Goal: Task Accomplishment & Management: Complete application form

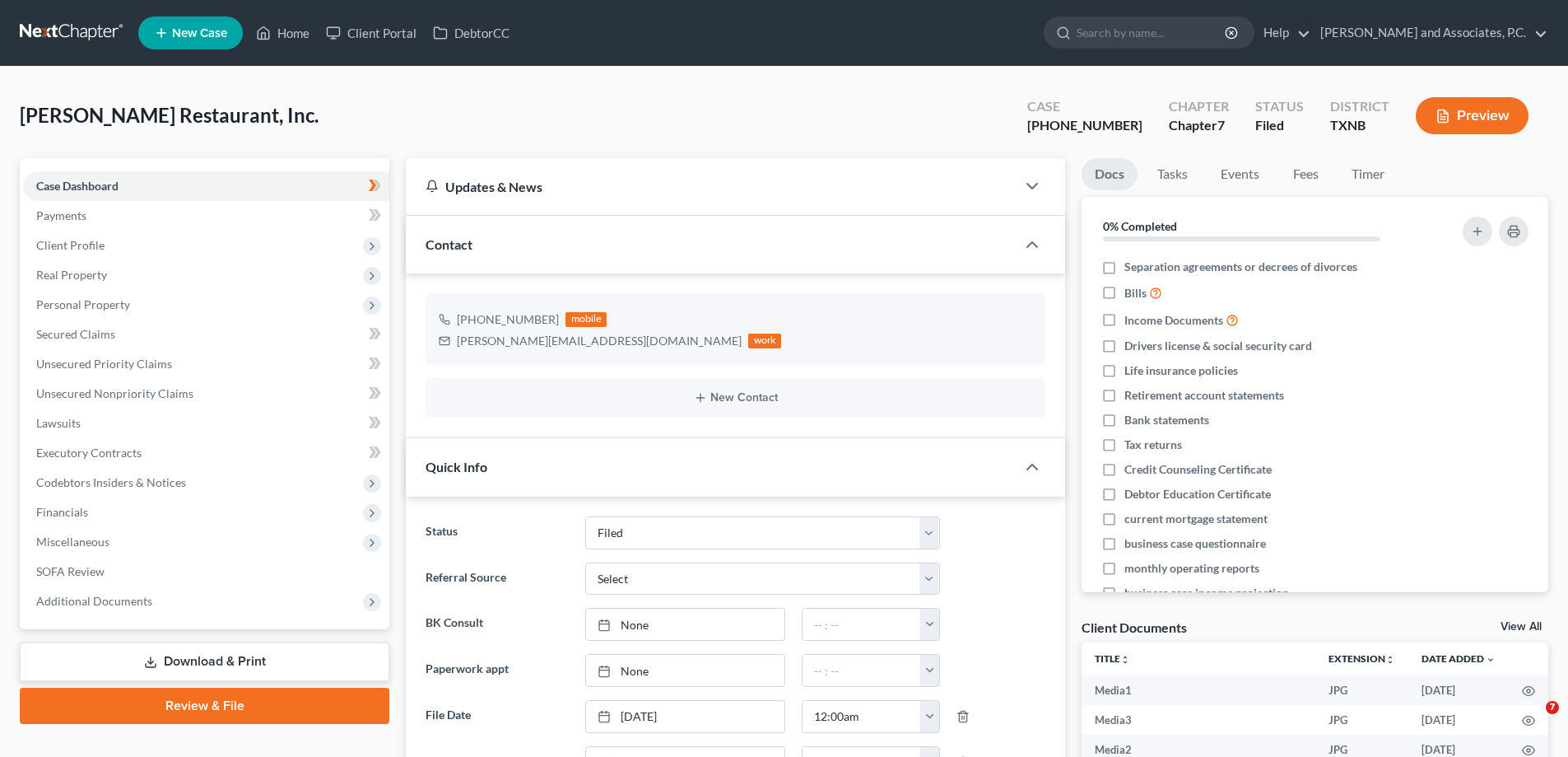
select select "5"
select select "0"
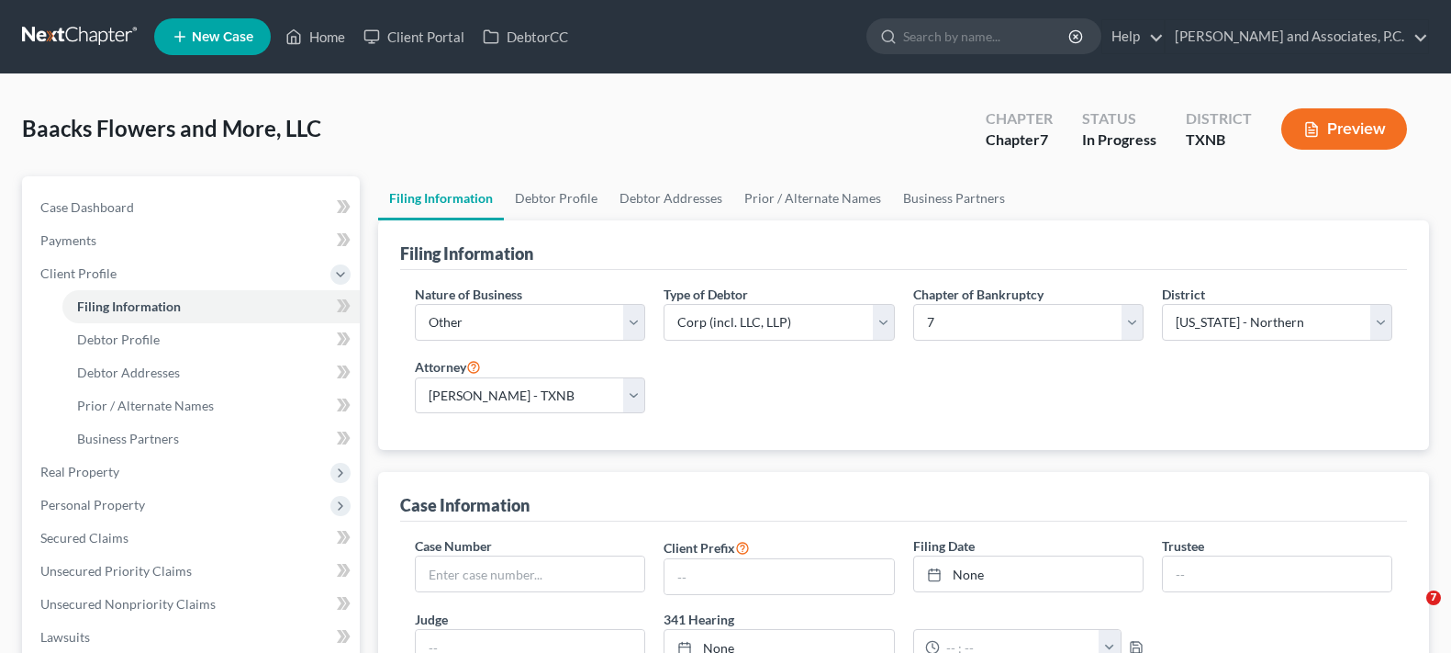
select select "3"
select select "1"
select select "0"
select select "78"
select select "0"
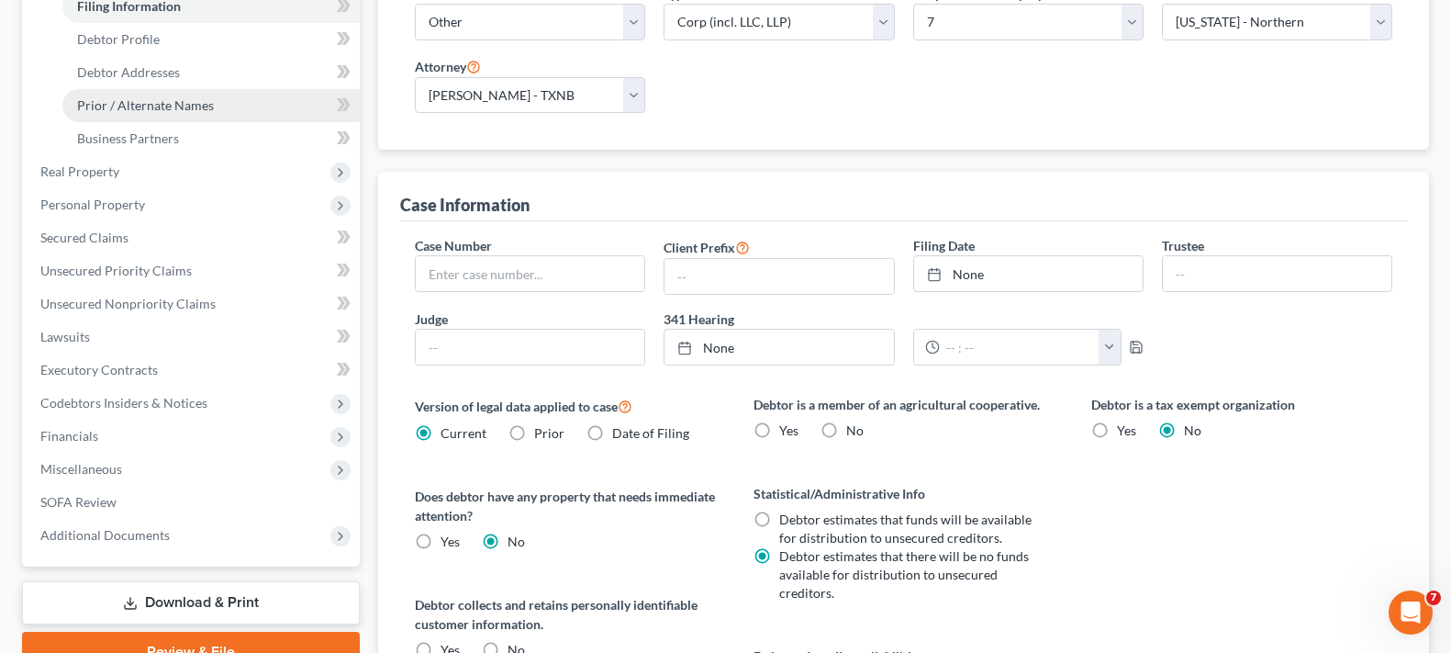
scroll to position [367, 0]
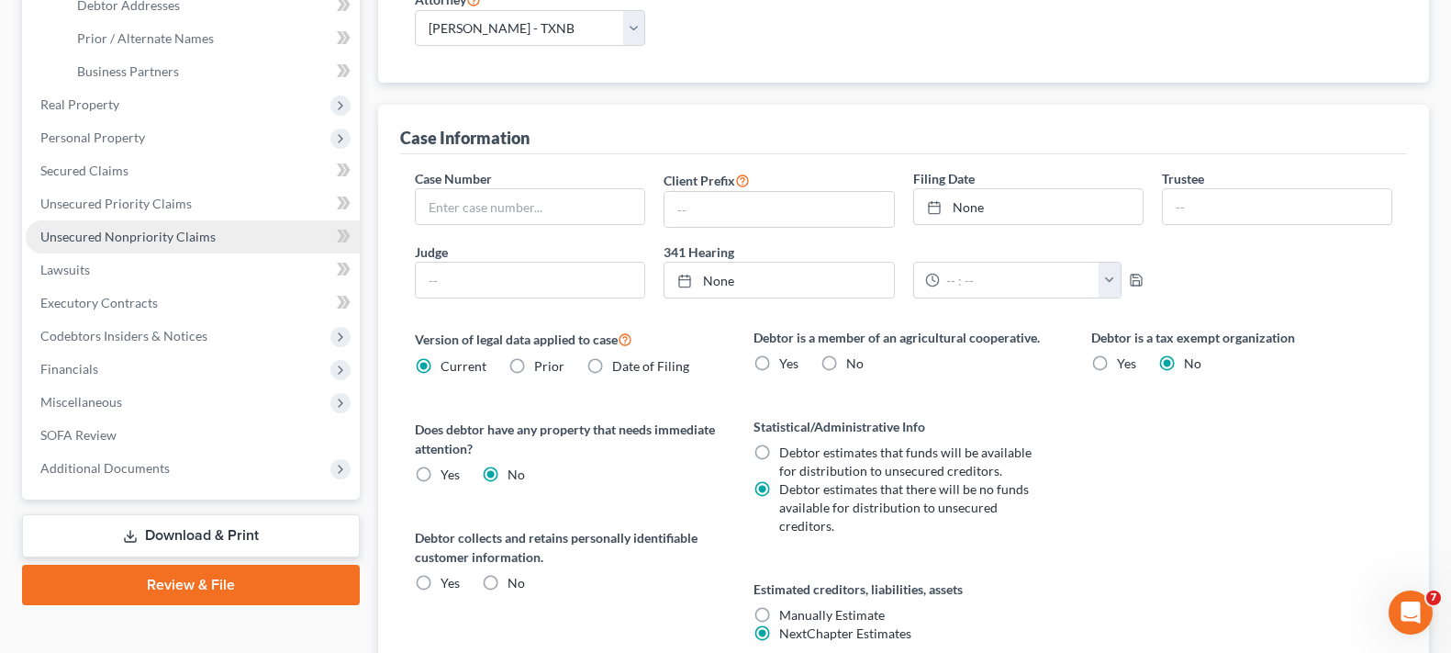
click at [200, 230] on span "Unsecured Nonpriority Claims" at bounding box center [127, 237] width 175 height 16
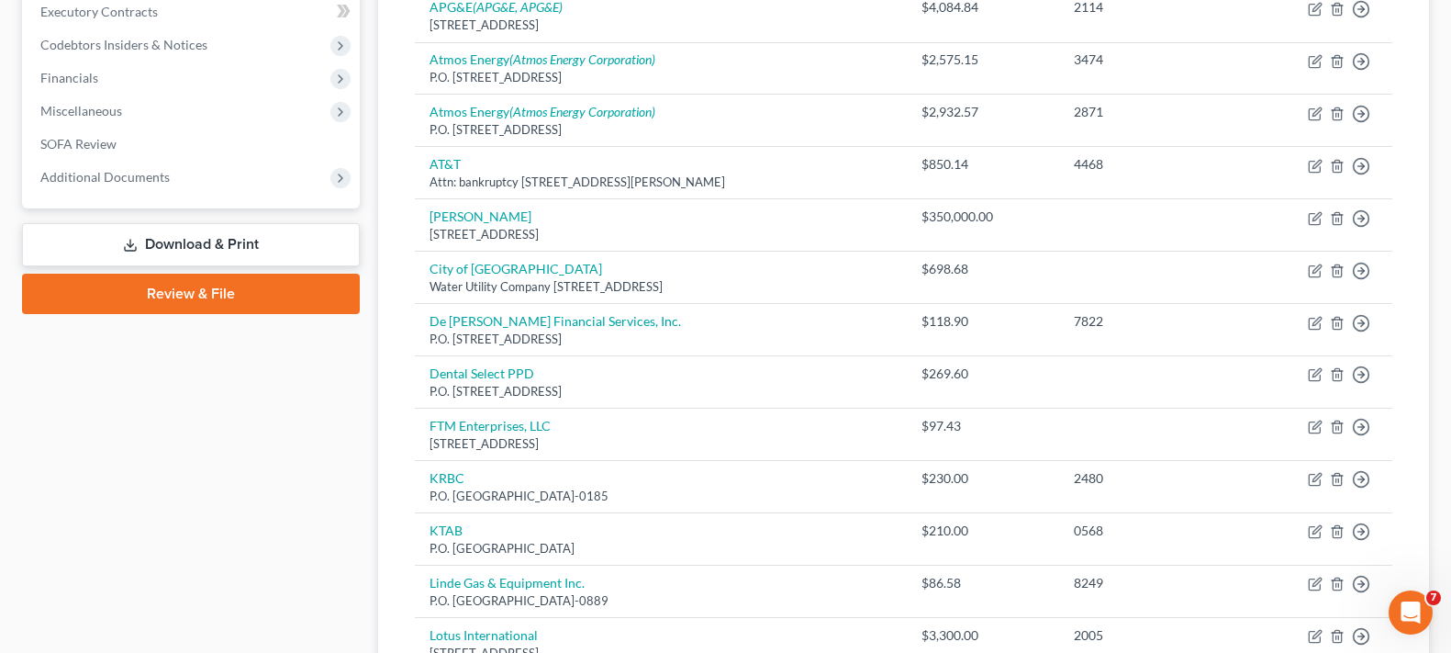
scroll to position [309, 0]
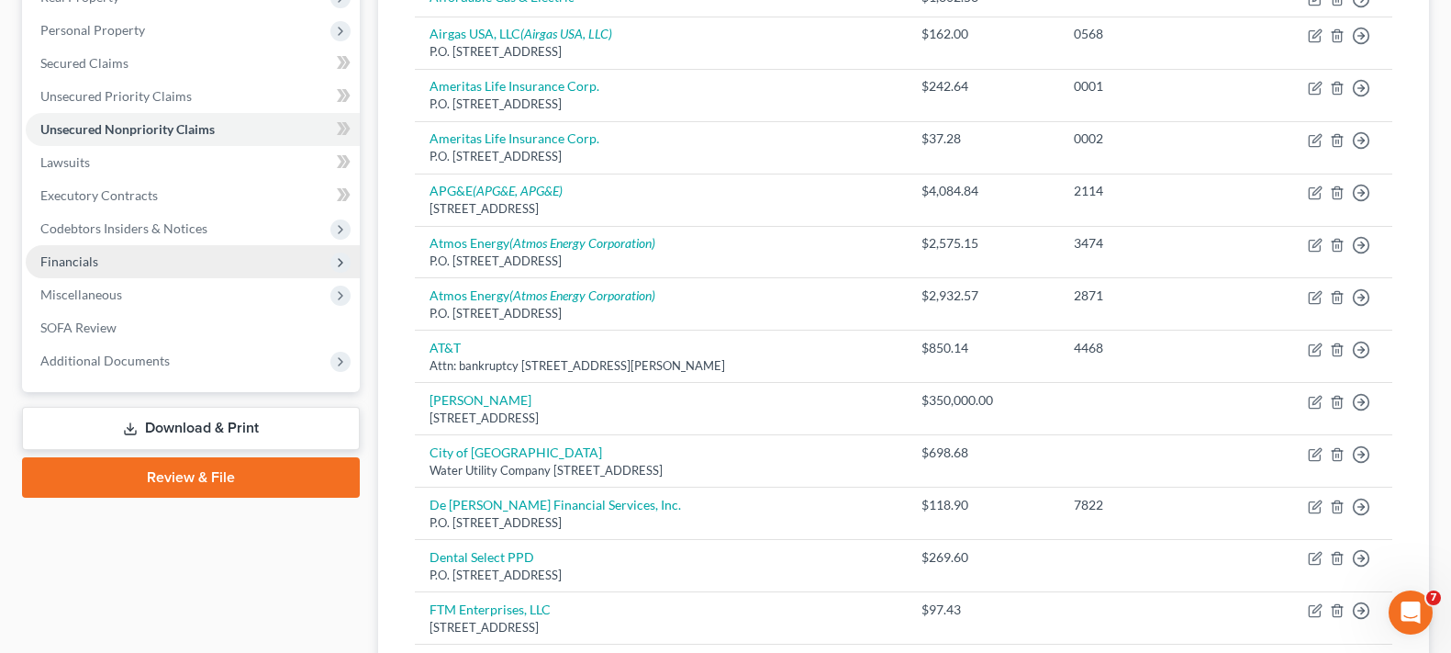
click at [140, 262] on span "Financials" at bounding box center [193, 261] width 334 height 33
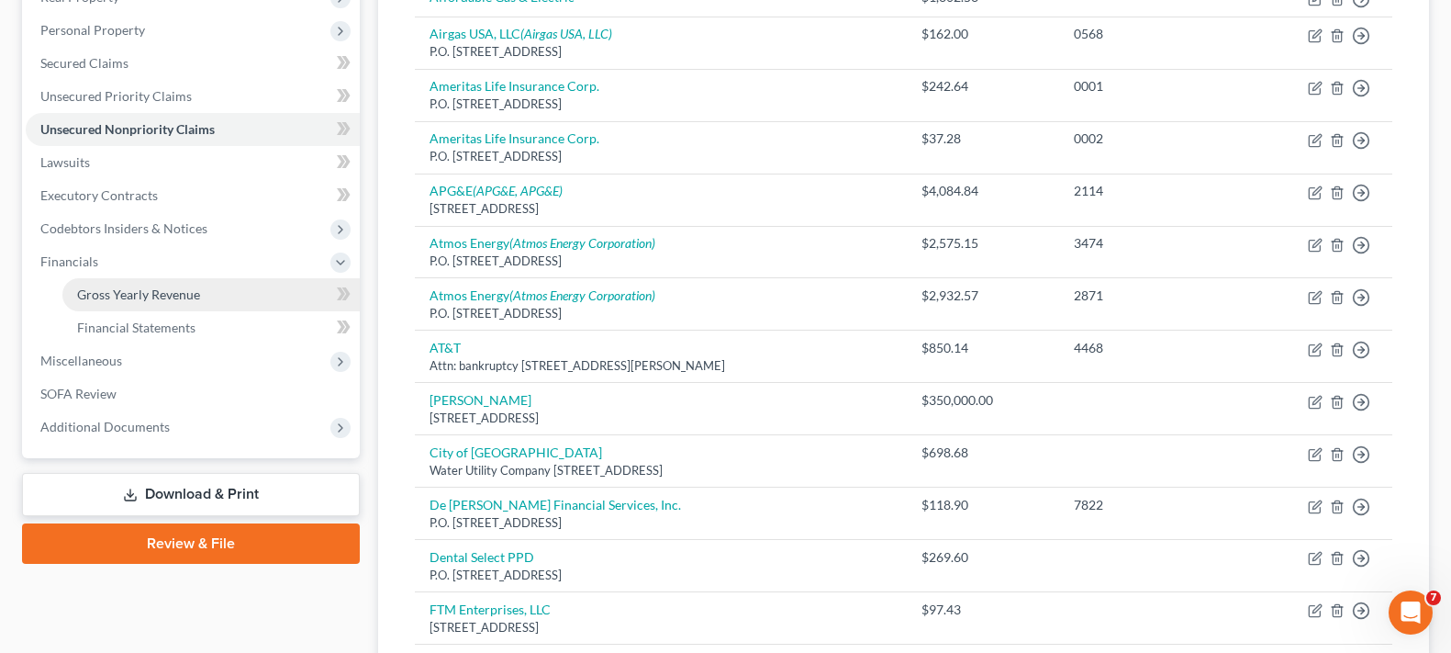
click at [154, 286] on span "Gross Yearly Revenue" at bounding box center [138, 294] width 123 height 16
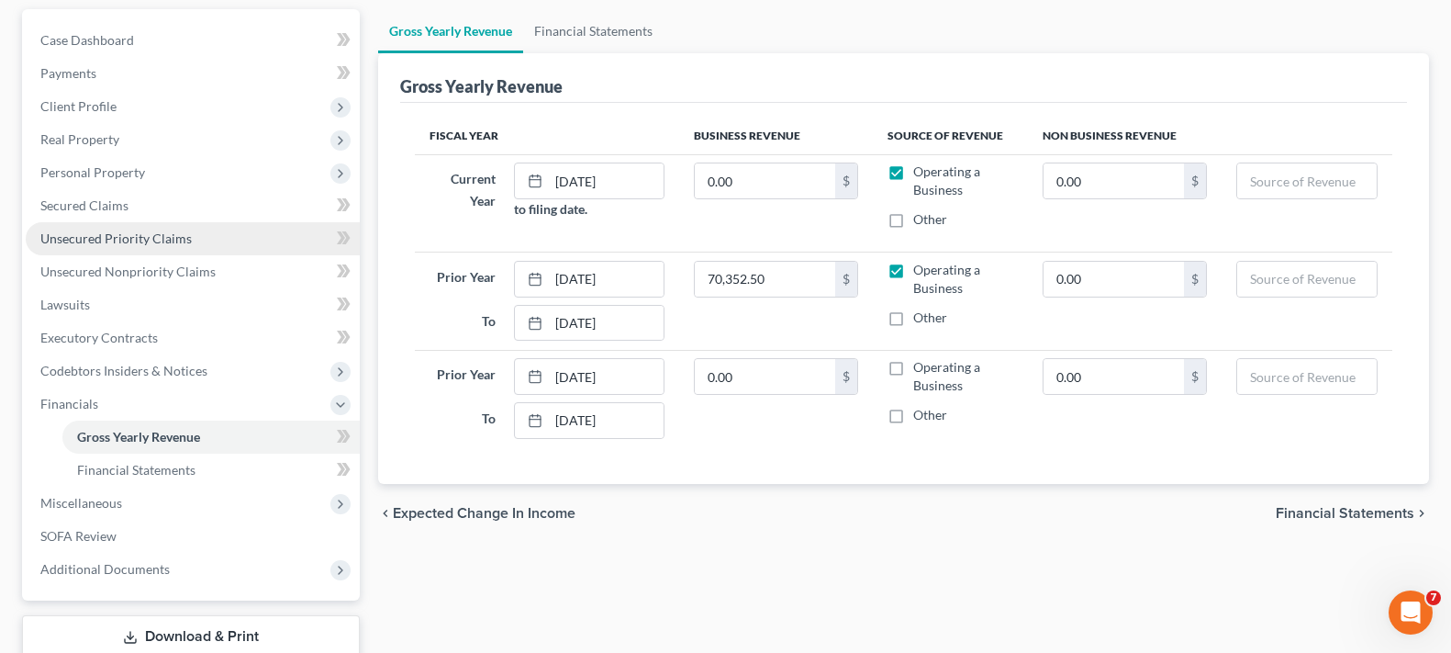
scroll to position [106, 0]
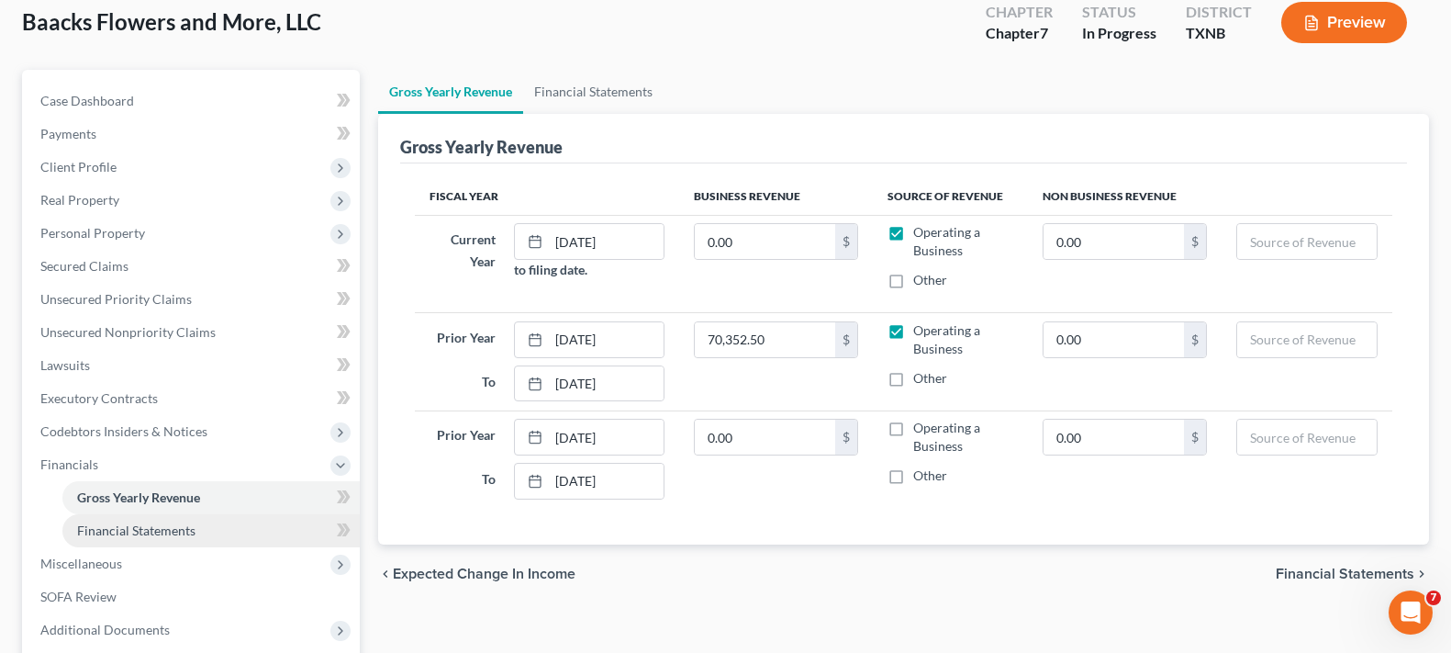
click at [154, 534] on span "Financial Statements" at bounding box center [136, 530] width 118 height 16
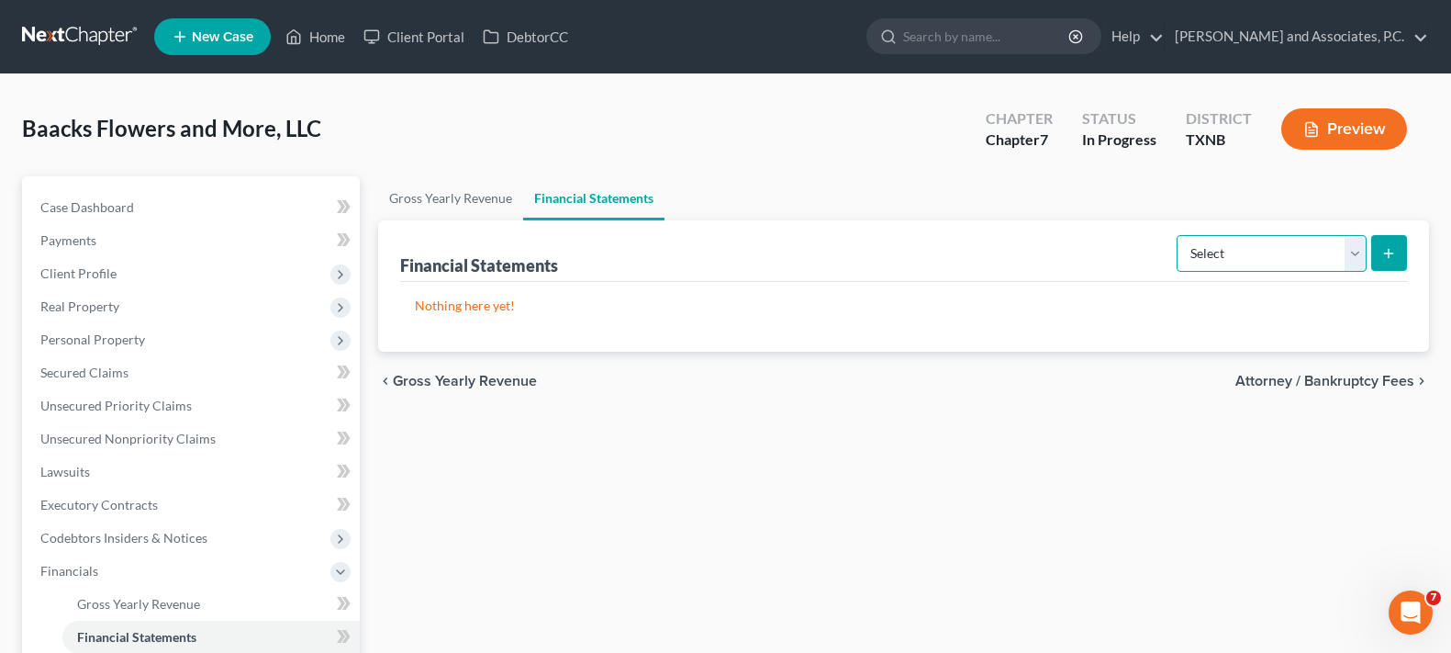
click at [1351, 250] on select "Select Auditor Bookkeeper Creditor Pension Contribution Records Keeper Tax Cons…" at bounding box center [1272, 253] width 190 height 37
click at [919, 433] on div "Gross Yearly Revenue Financial Statements Financial Statements Select Auditor B…" at bounding box center [903, 524] width 1069 height 697
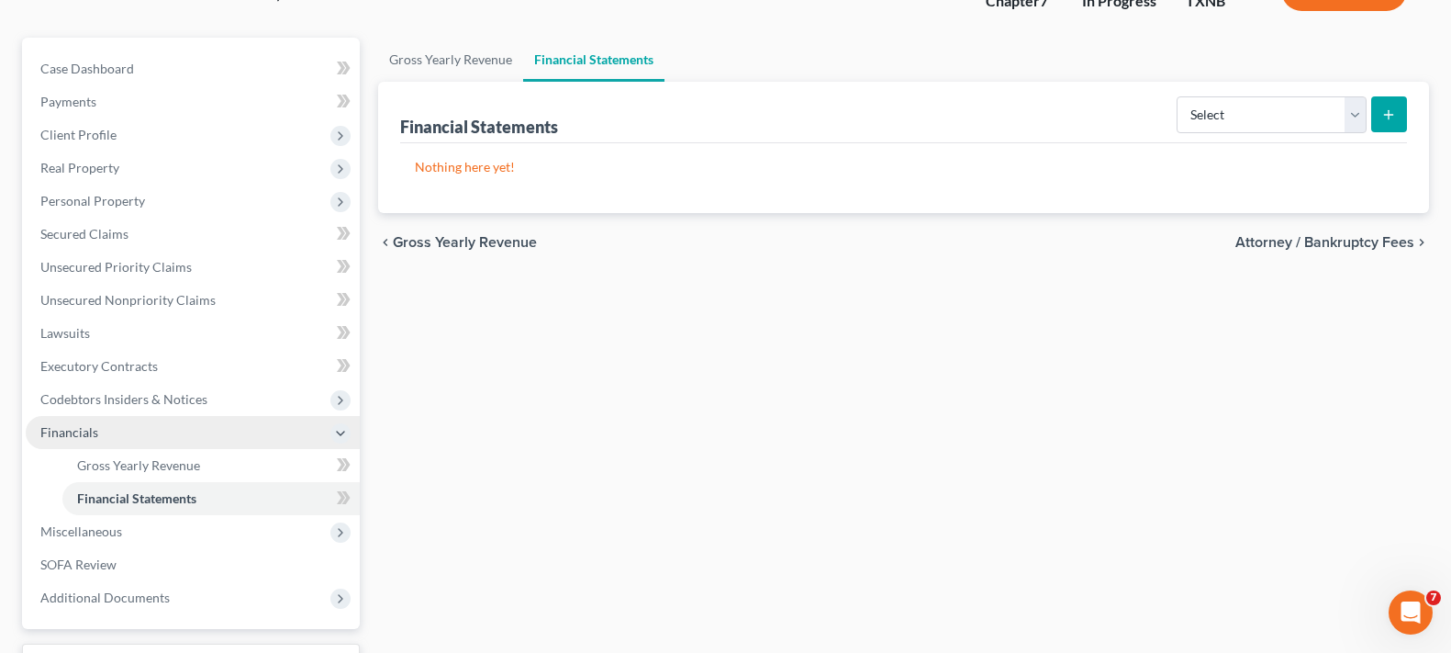
scroll to position [184, 0]
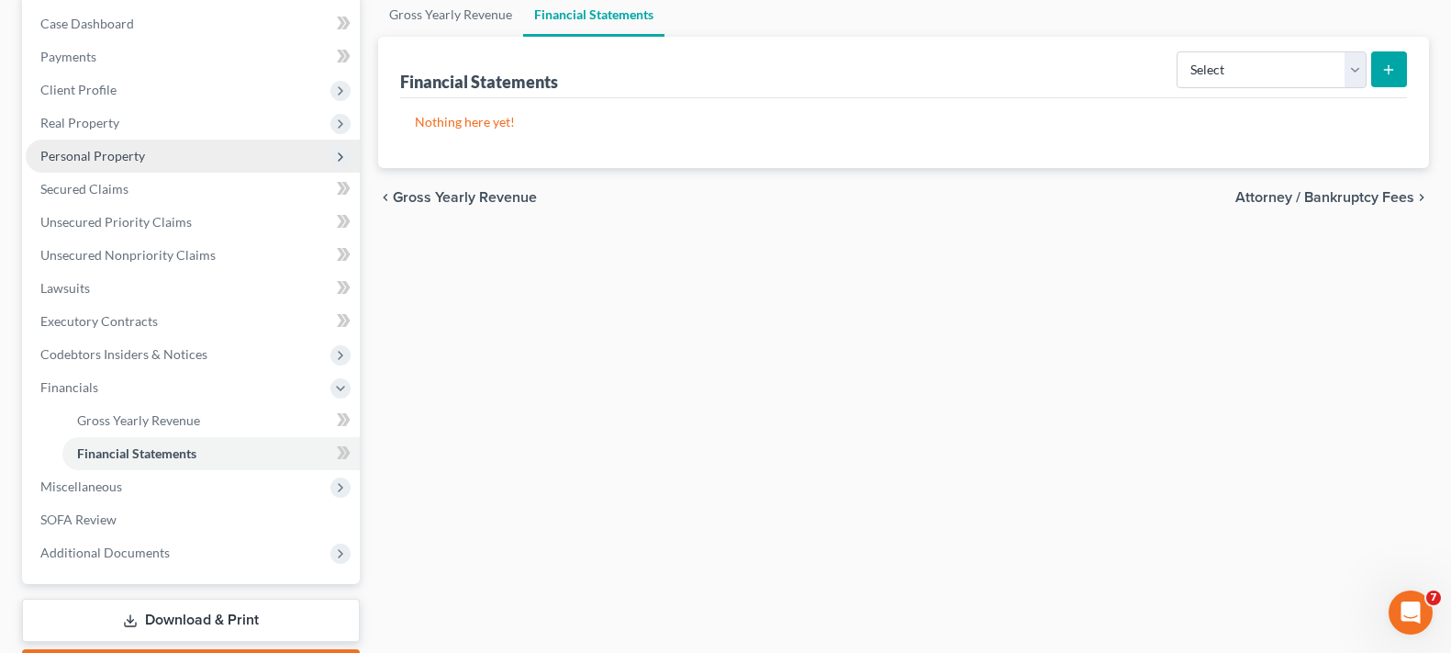
click at [149, 158] on span "Personal Property" at bounding box center [193, 156] width 334 height 33
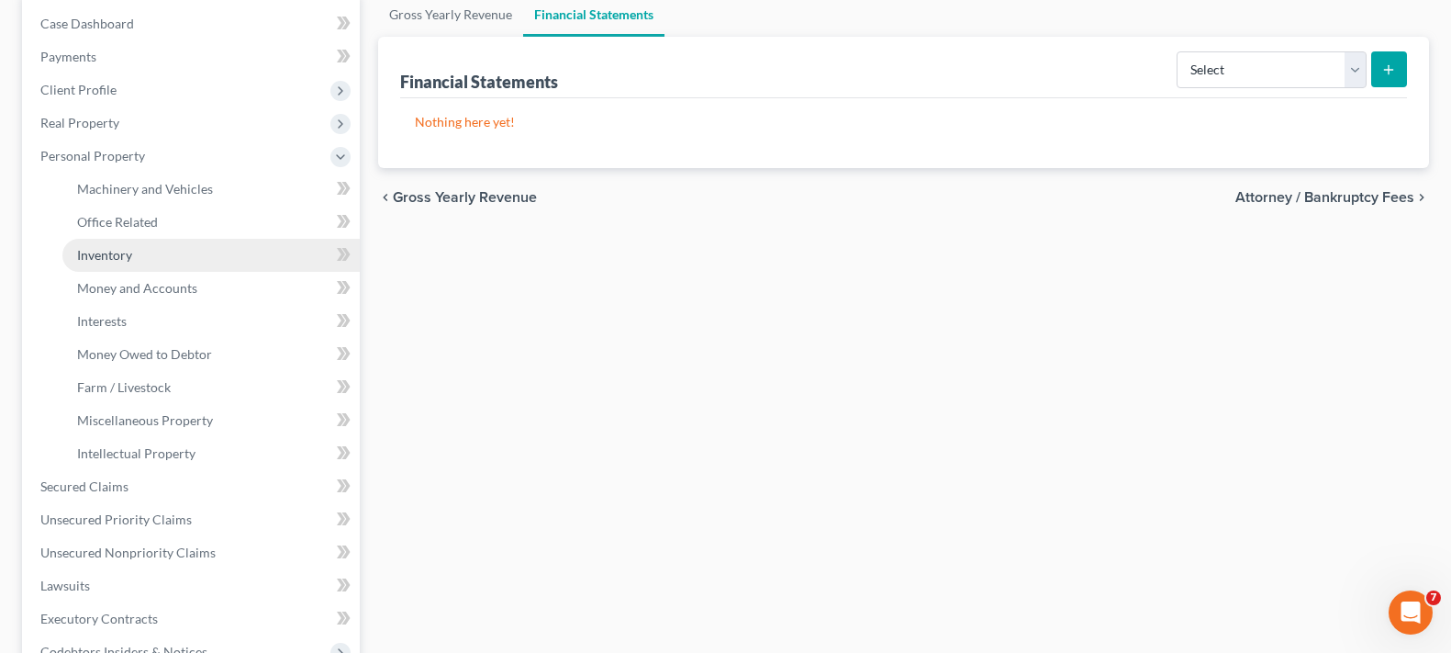
click at [168, 251] on link "Inventory" at bounding box center [210, 255] width 297 height 33
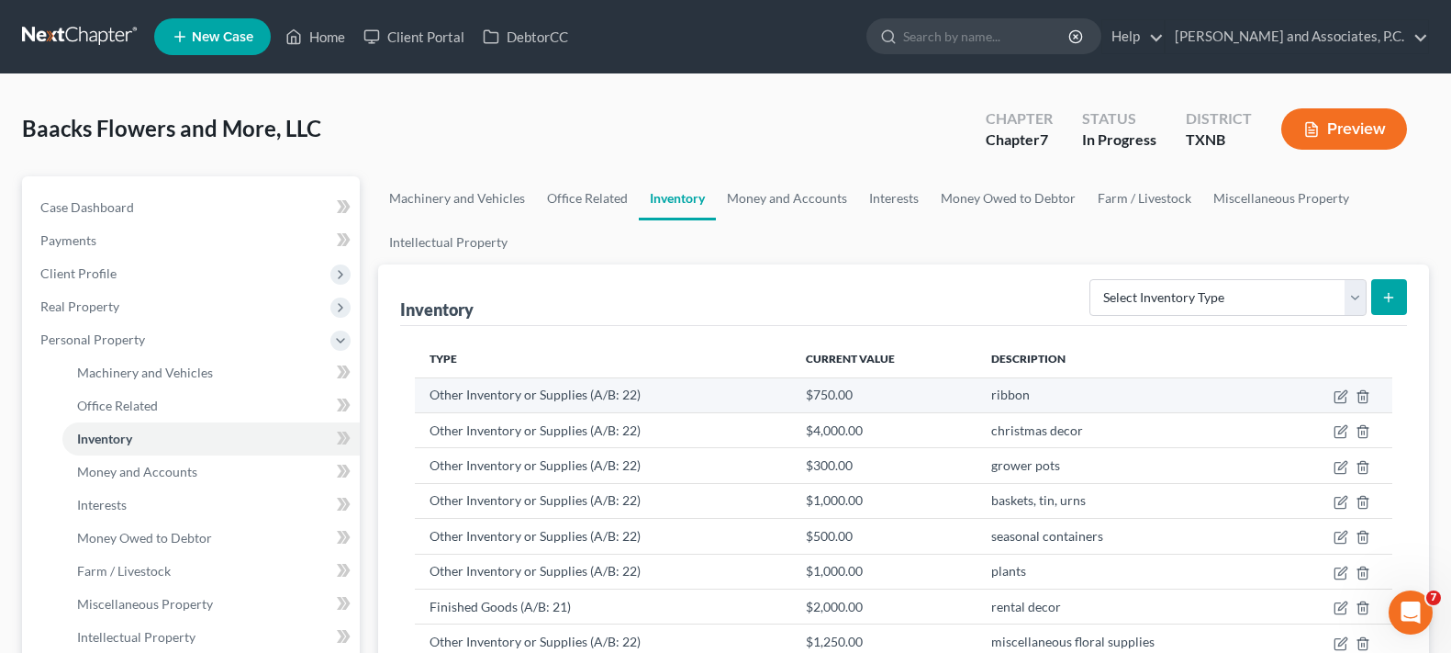
scroll to position [184, 0]
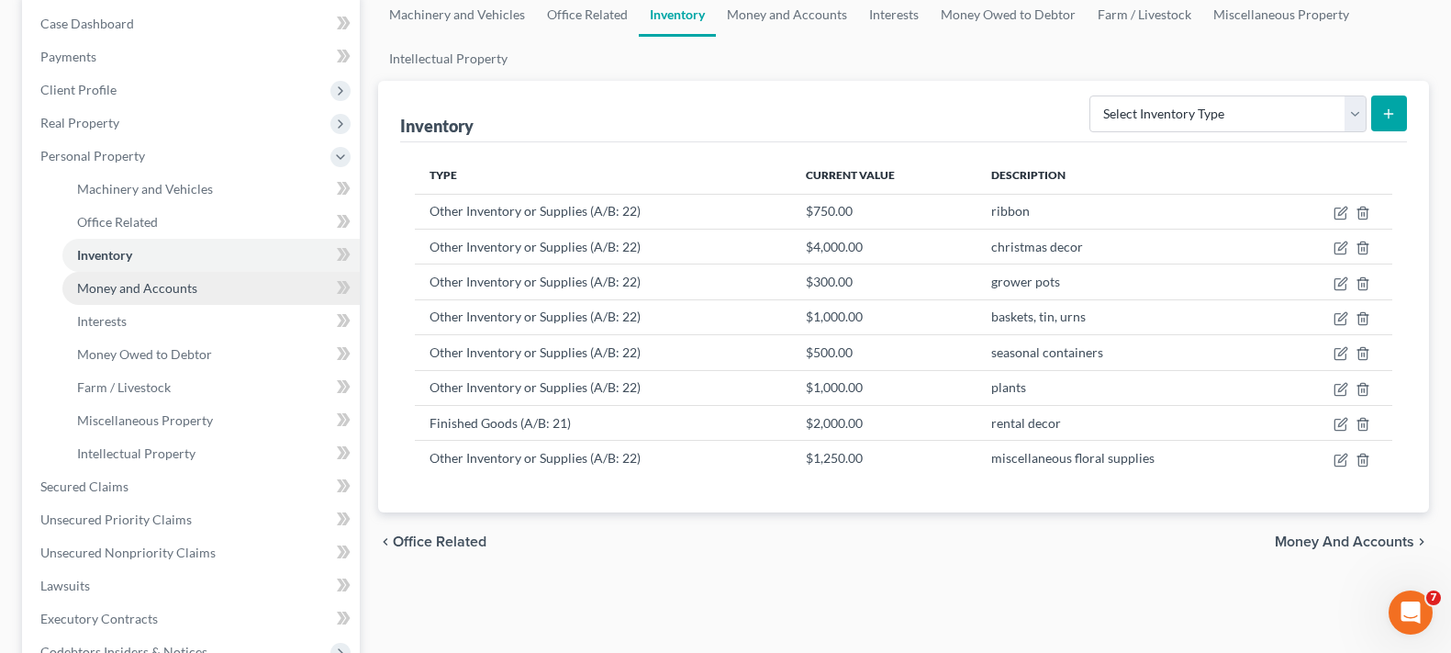
click at [195, 292] on span "Money and Accounts" at bounding box center [137, 288] width 120 height 16
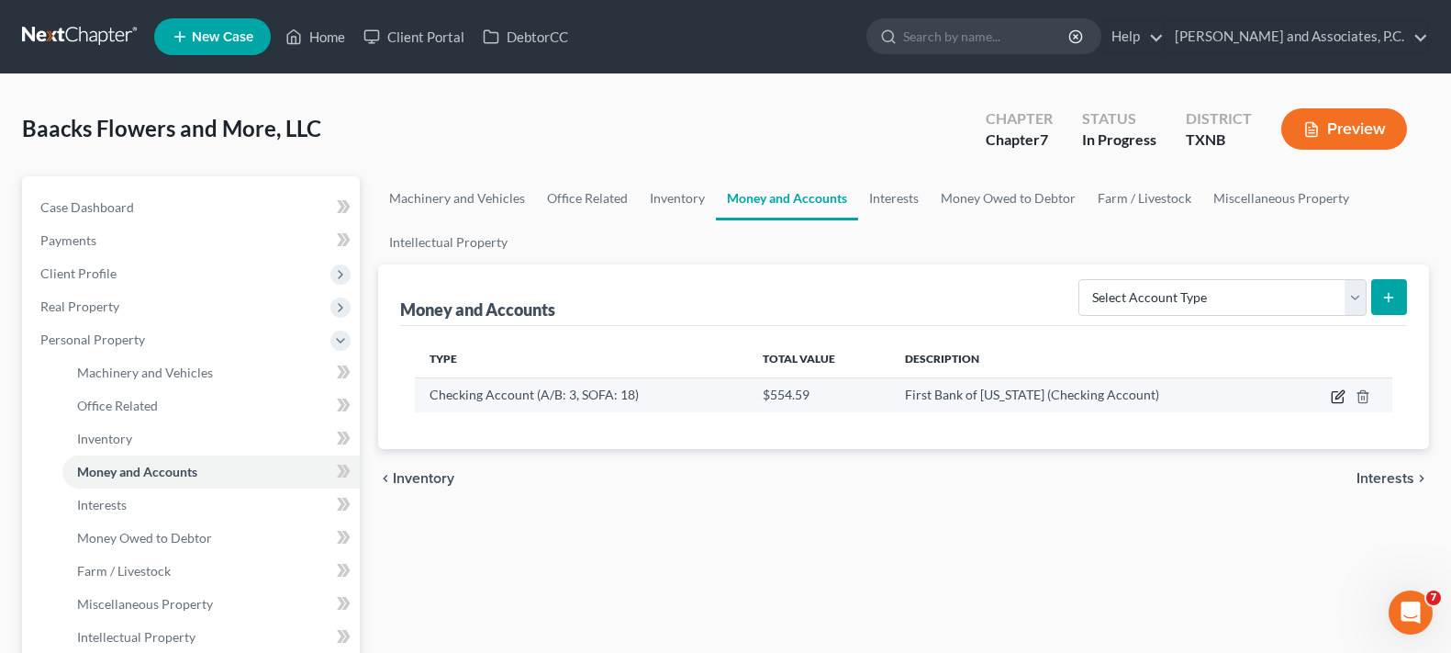
click at [1336, 395] on icon "button" at bounding box center [1338, 396] width 15 height 15
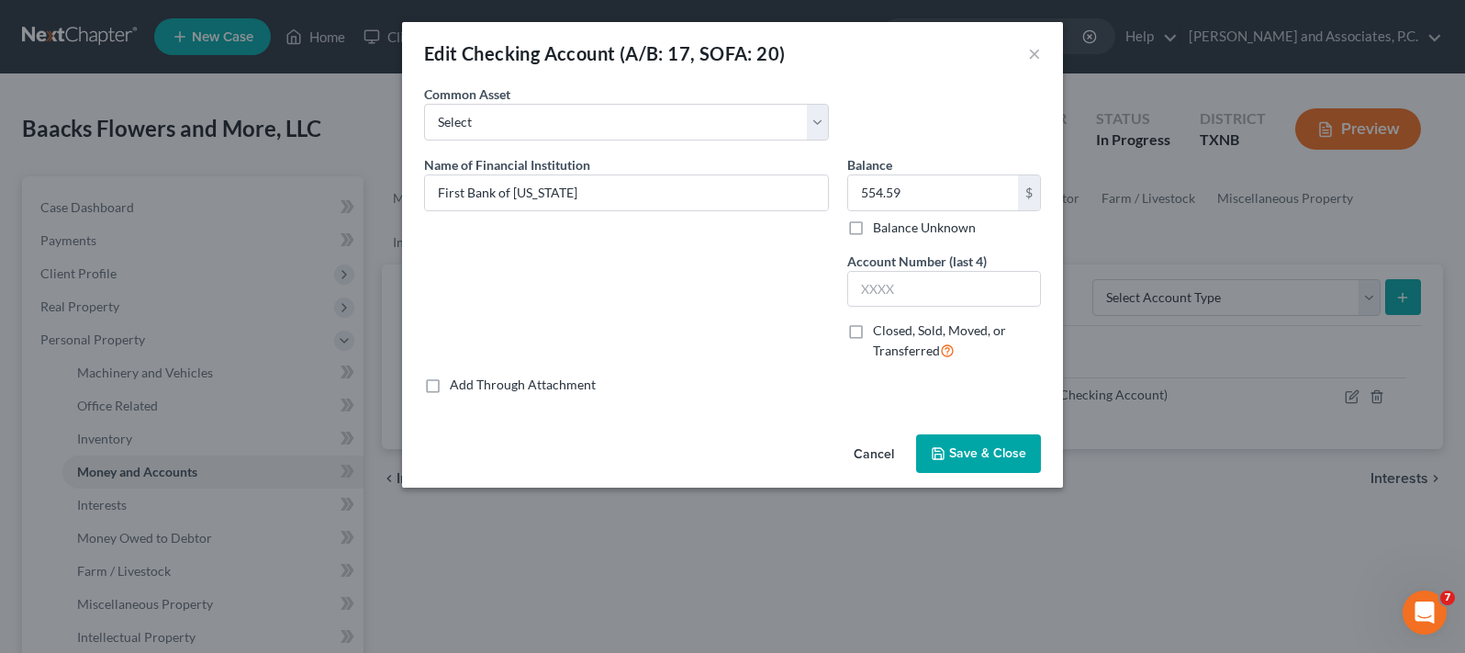
click at [1004, 452] on span "Save & Close" at bounding box center [987, 453] width 77 height 16
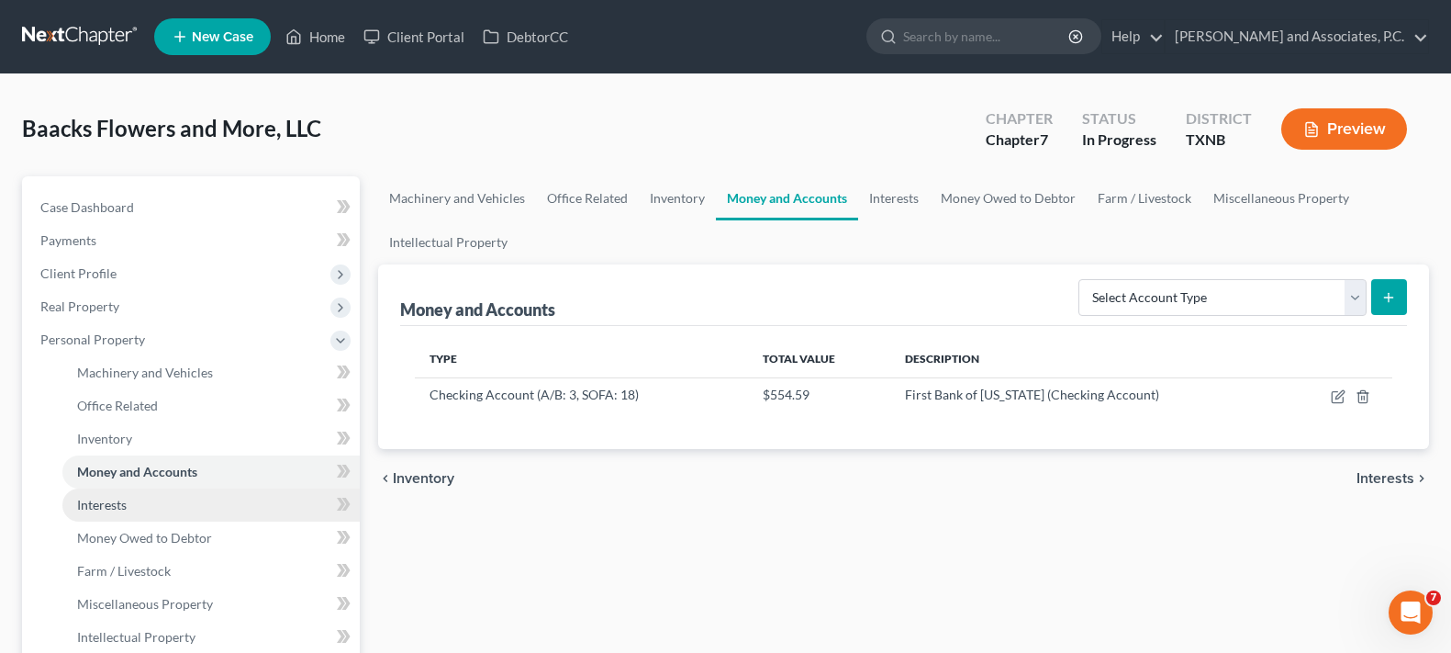
click at [186, 511] on link "Interests" at bounding box center [210, 504] width 297 height 33
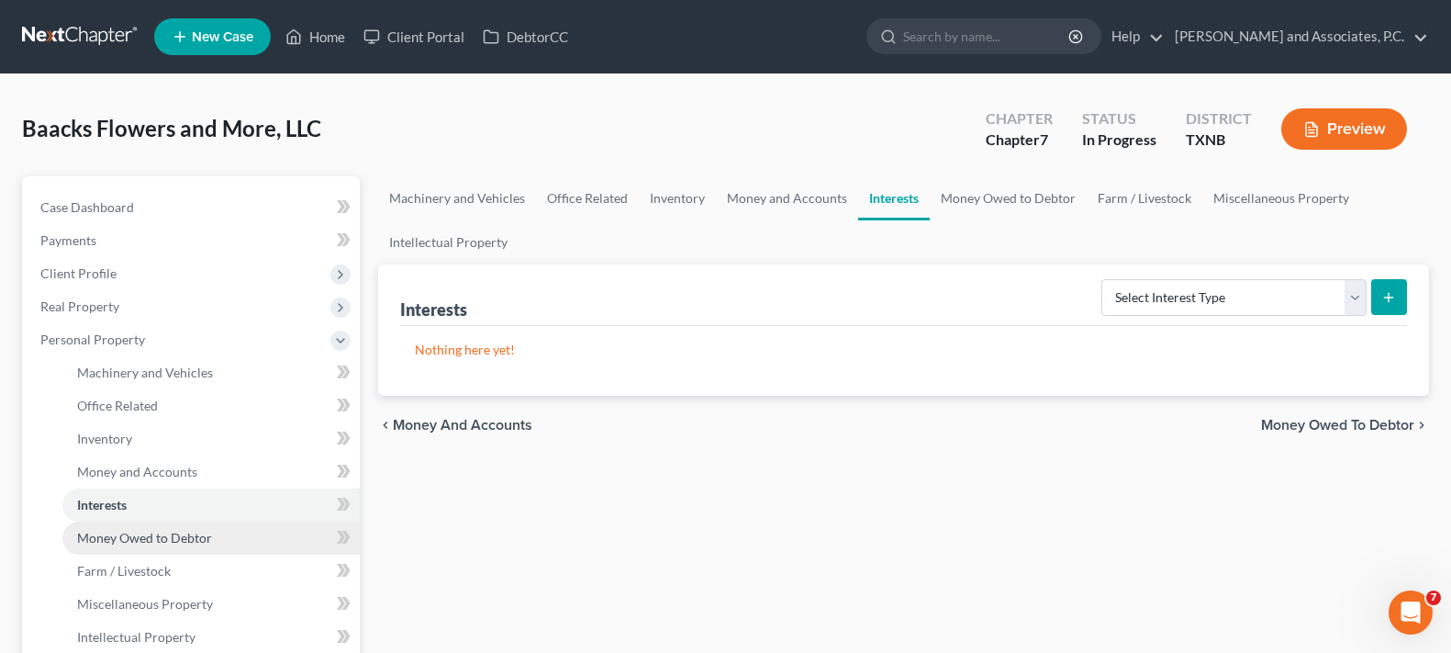
click at [185, 536] on span "Money Owed to Debtor" at bounding box center [144, 538] width 135 height 16
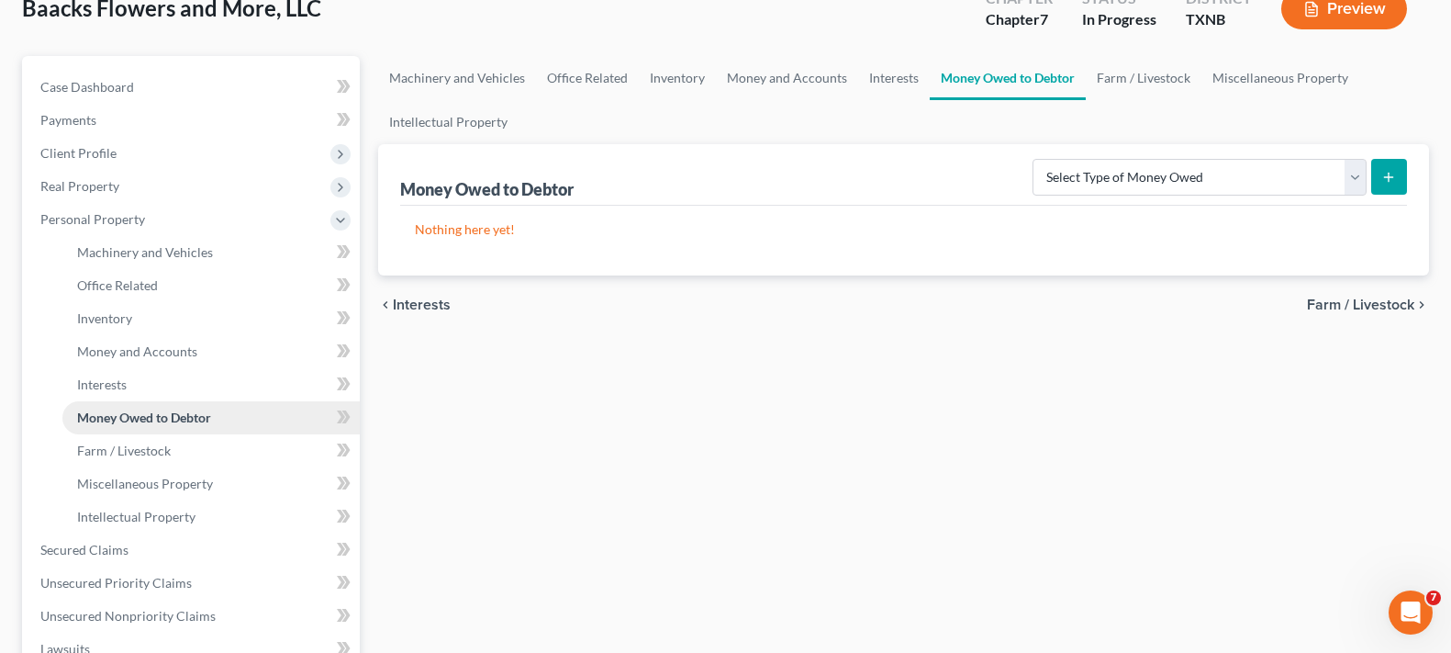
scroll to position [184, 0]
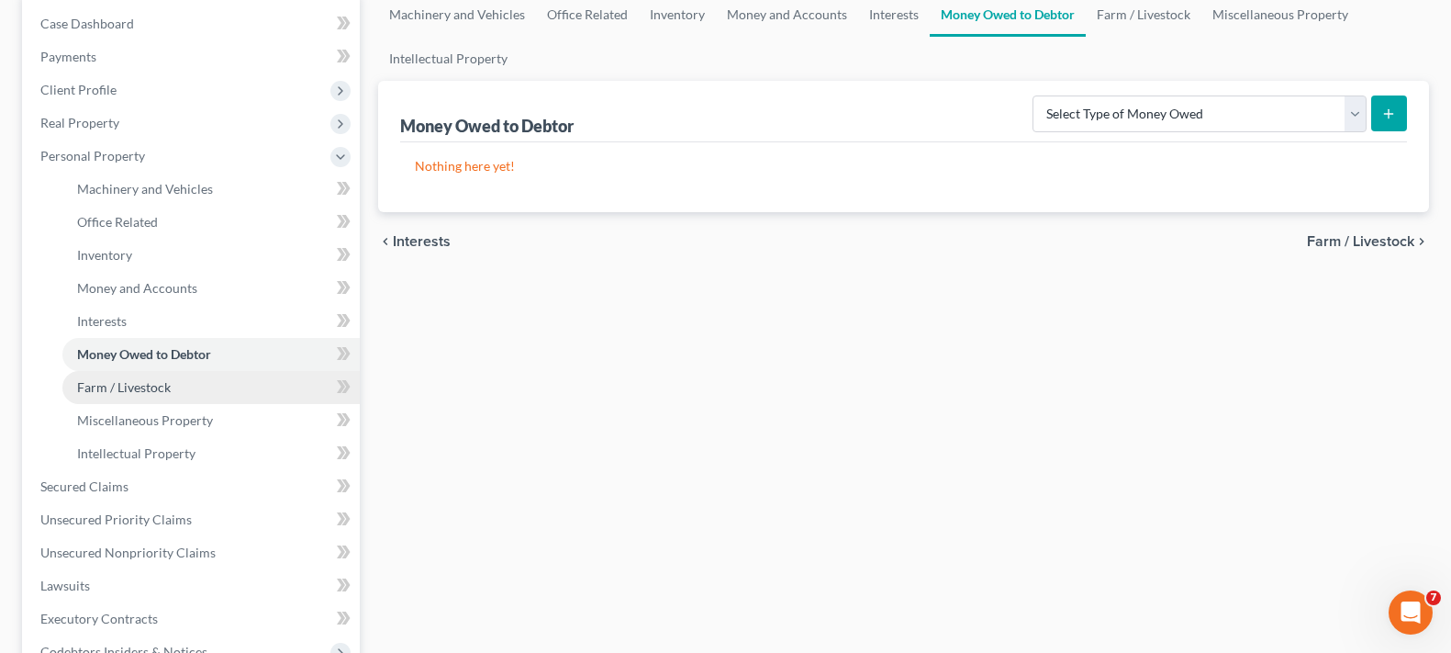
click at [174, 397] on link "Farm / Livestock" at bounding box center [210, 387] width 297 height 33
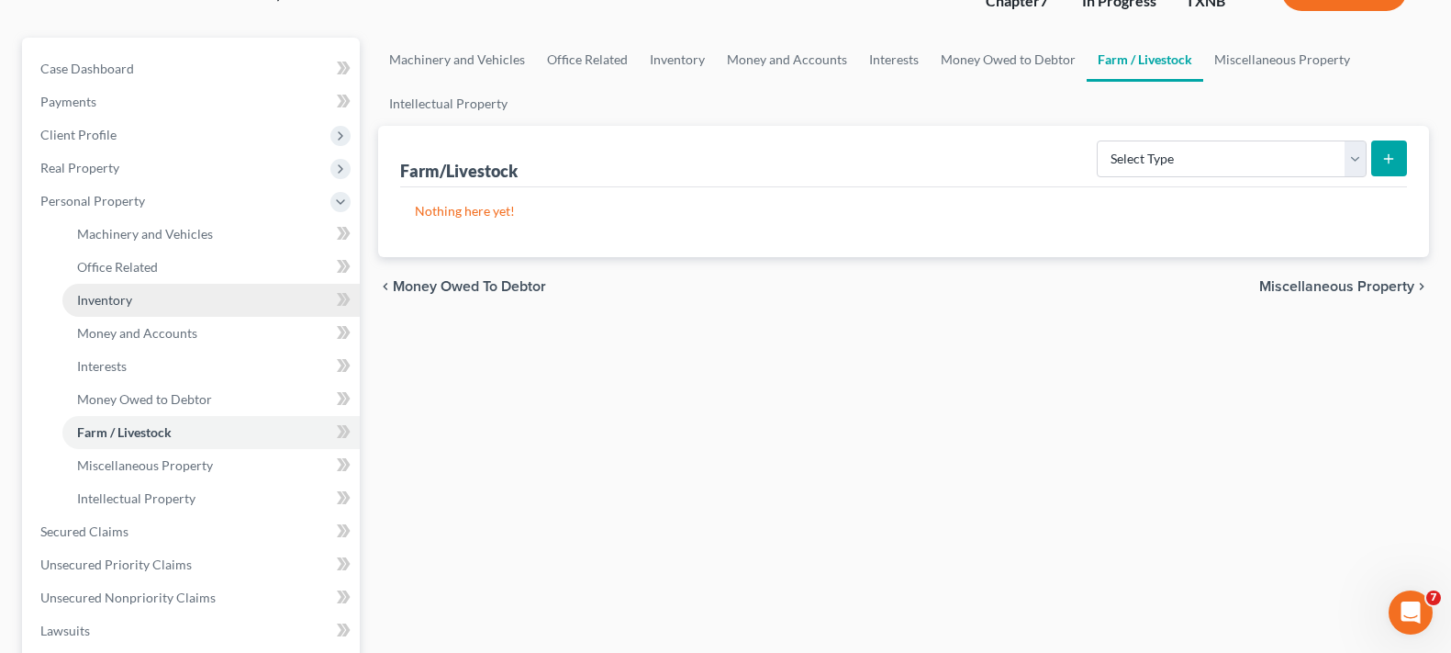
scroll to position [184, 0]
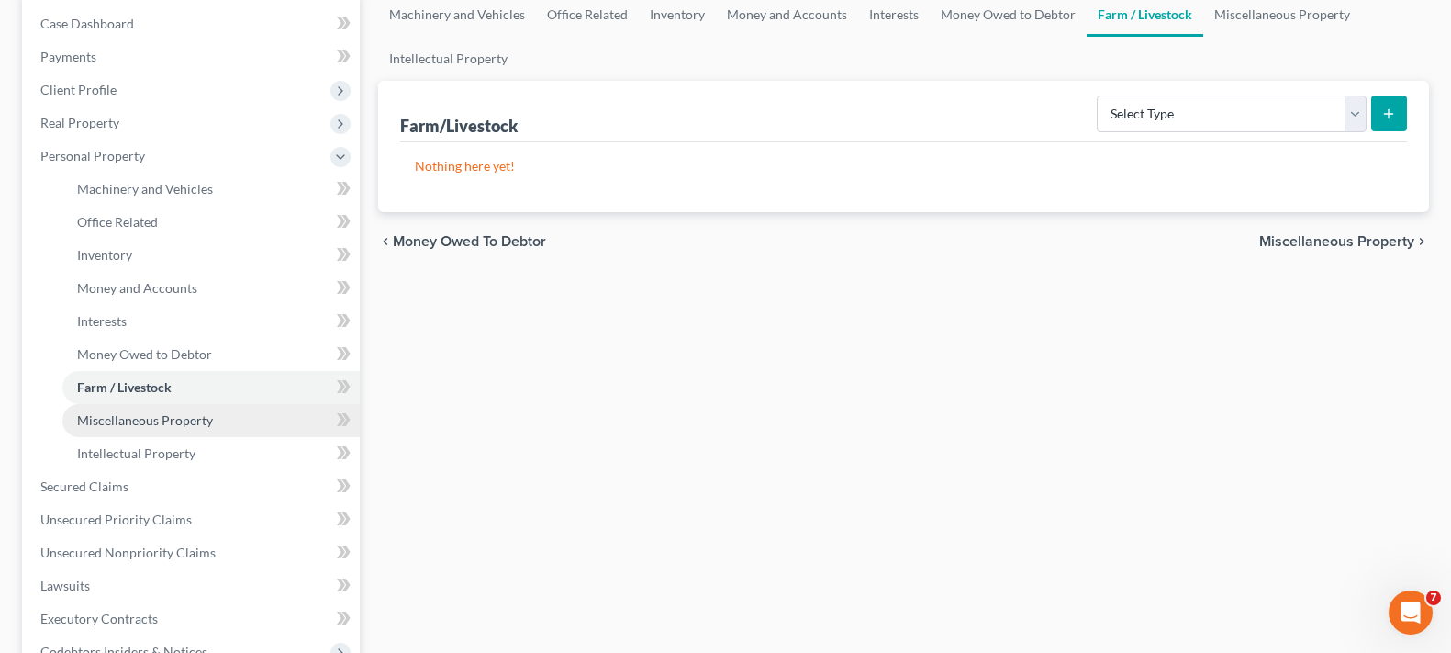
click at [204, 415] on span "Miscellaneous Property" at bounding box center [145, 420] width 136 height 16
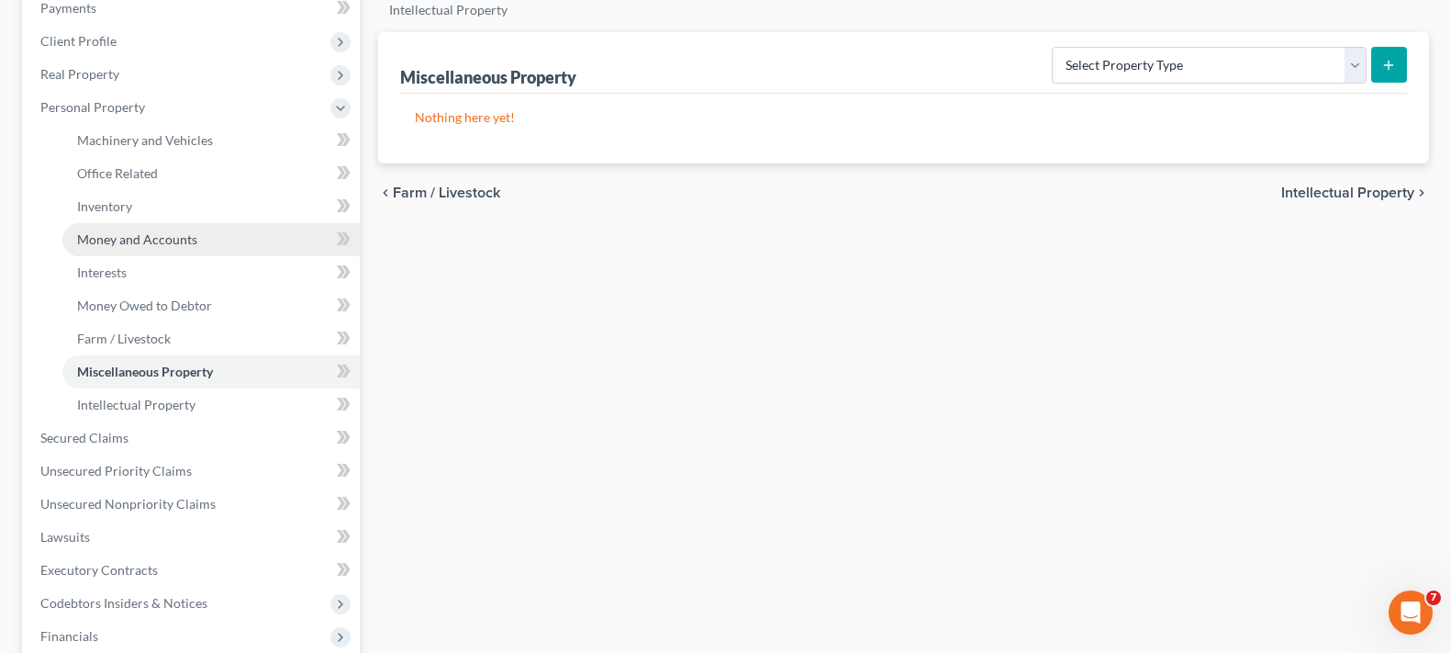
scroll to position [367, 0]
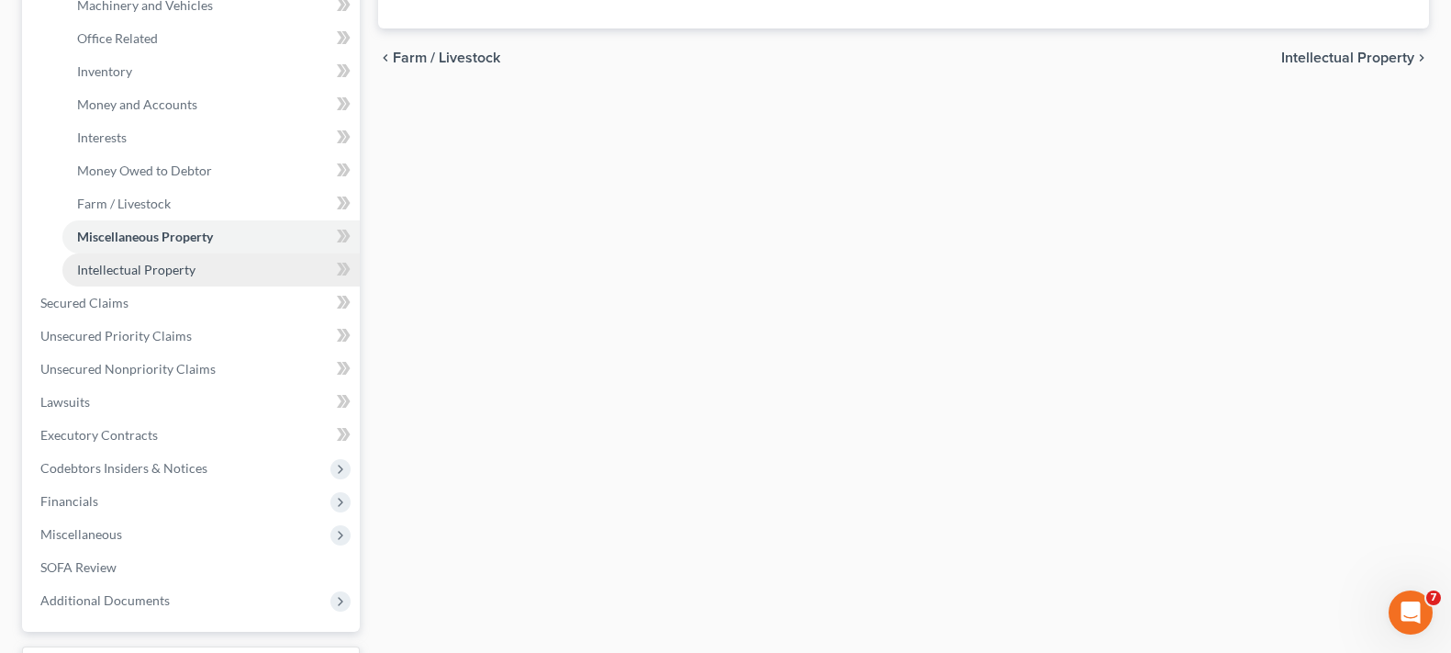
click at [198, 274] on link "Intellectual Property" at bounding box center [210, 269] width 297 height 33
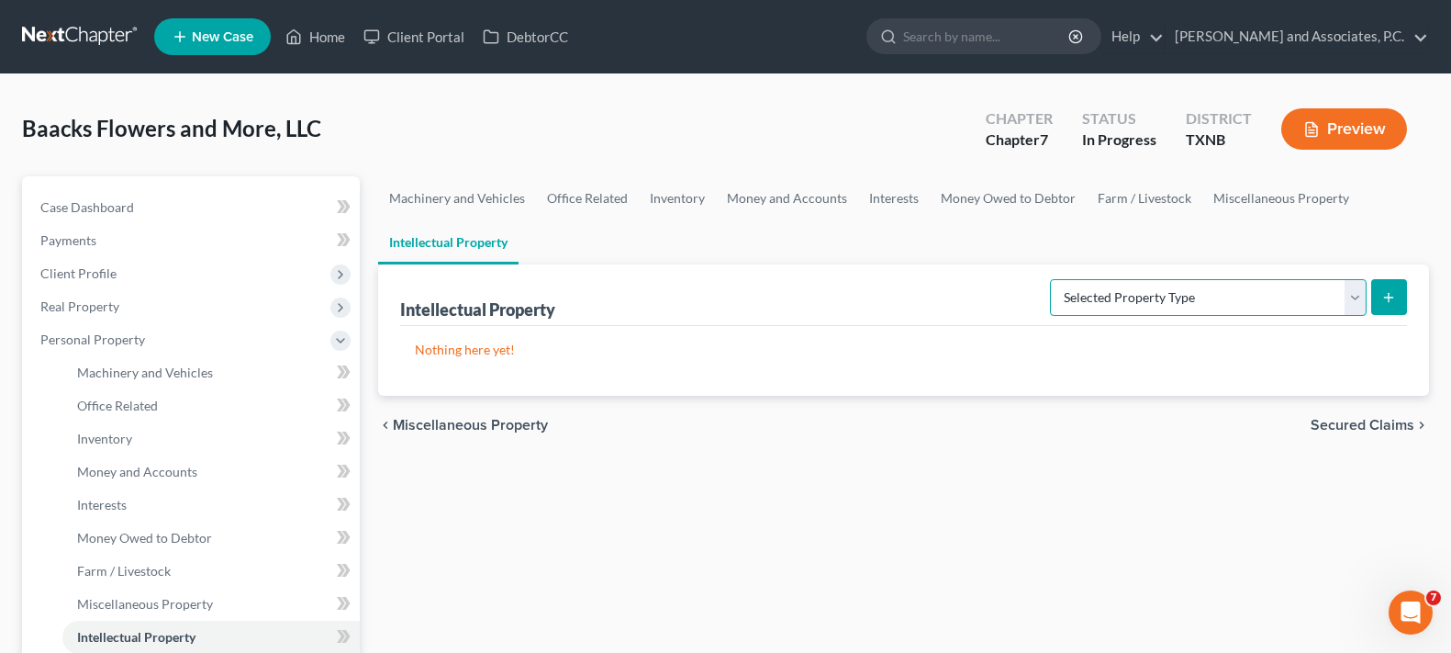
click at [1348, 294] on select "Selected Property Type Customer Lists (A/B: 63) Goodwill (A/B: 65) Internet Dom…" at bounding box center [1208, 297] width 317 height 37
click at [883, 494] on div "Machinery and Vehicles Office Related Inventory Money and Accounts Interests Mo…" at bounding box center [903, 640] width 1069 height 928
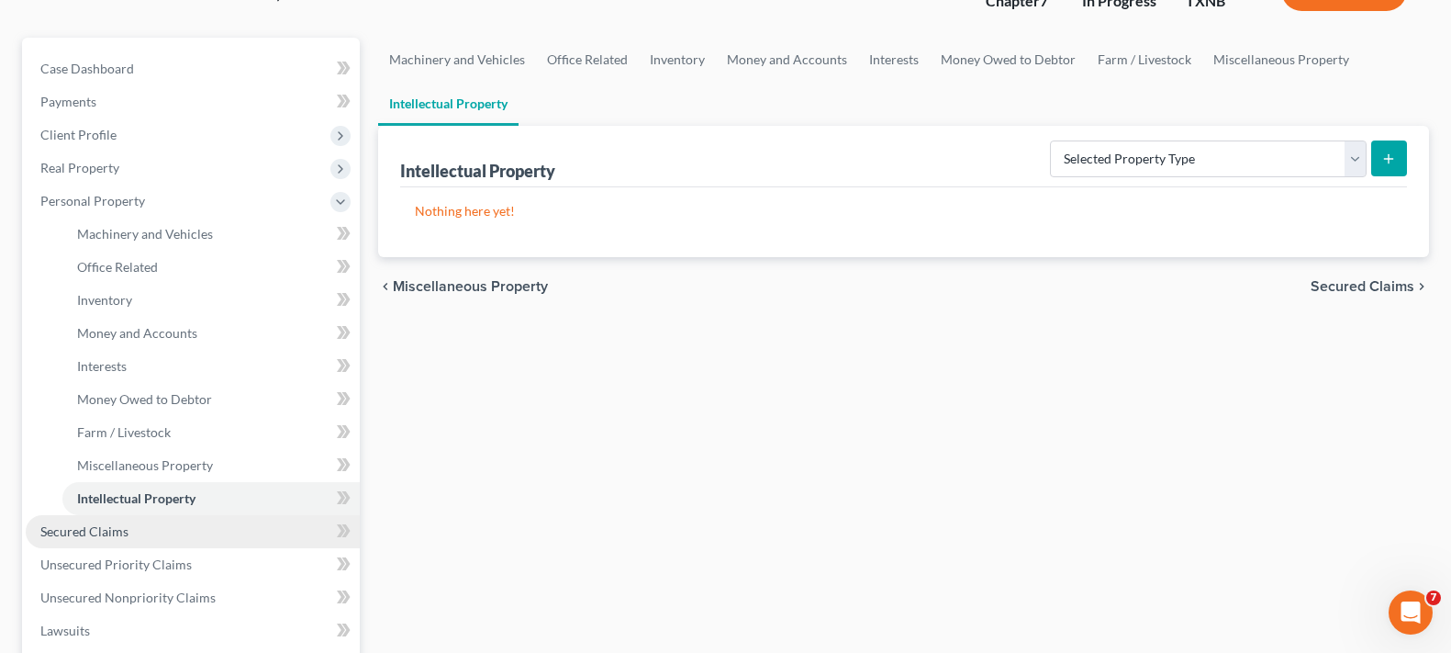
scroll to position [184, 0]
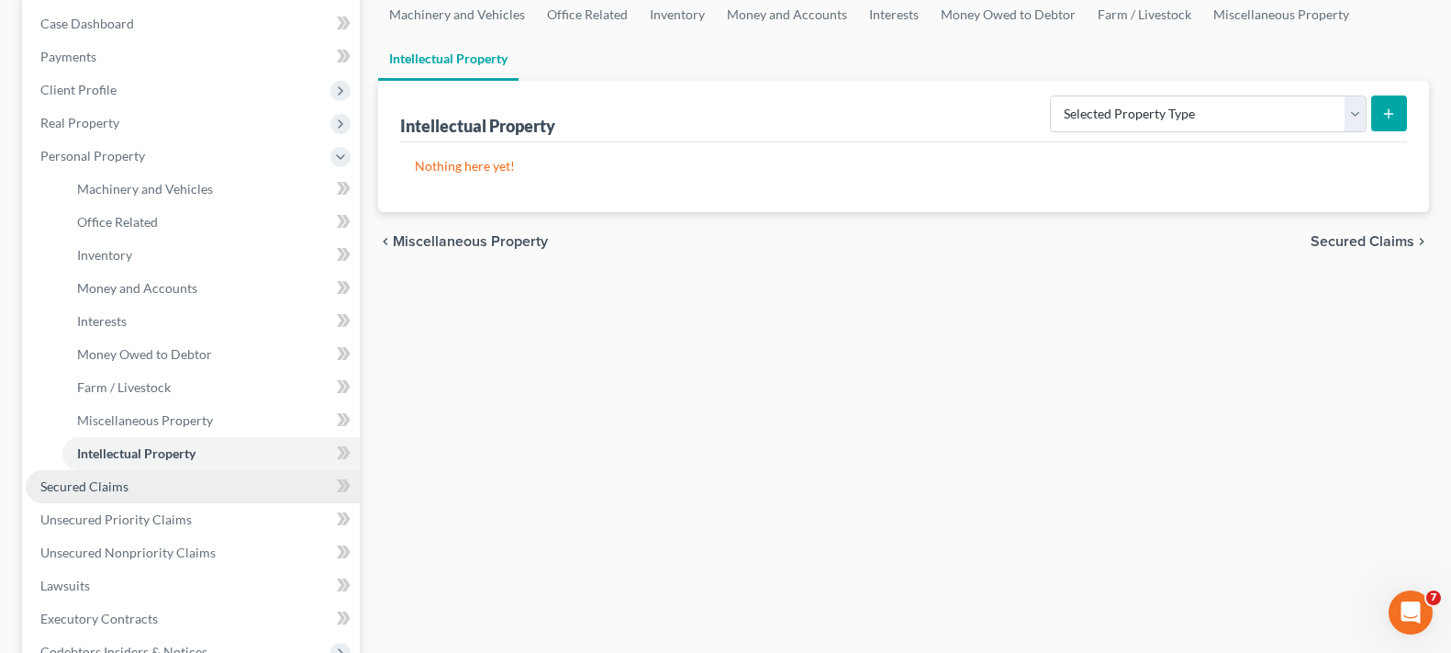
click at [119, 492] on span "Secured Claims" at bounding box center [84, 486] width 88 height 16
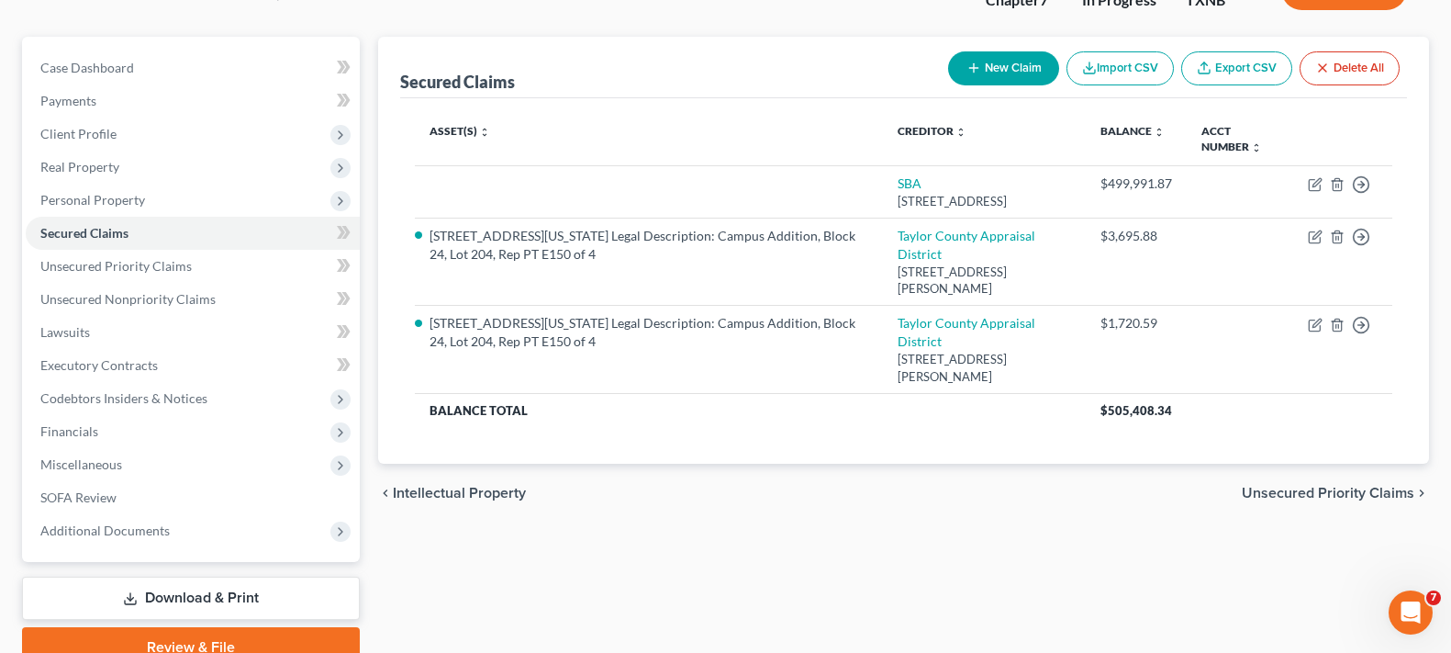
scroll to position [184, 0]
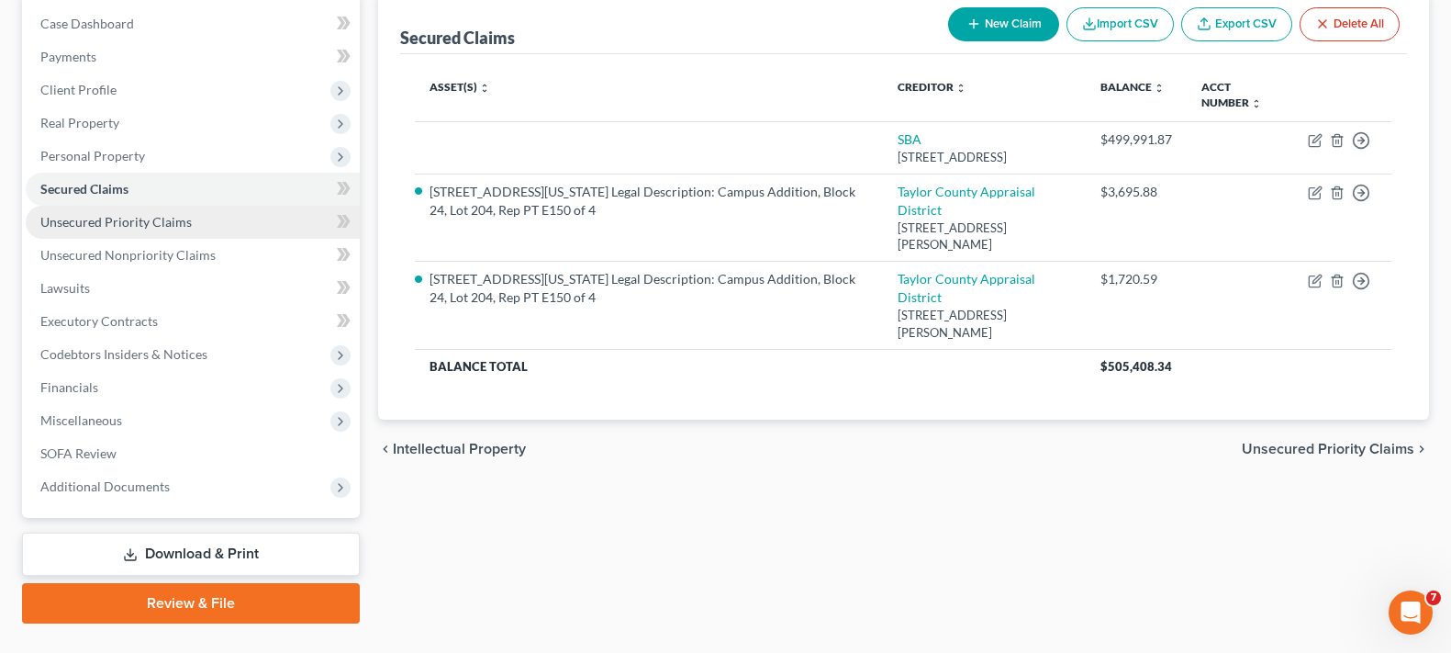
click at [138, 221] on span "Unsecured Priority Claims" at bounding box center [115, 222] width 151 height 16
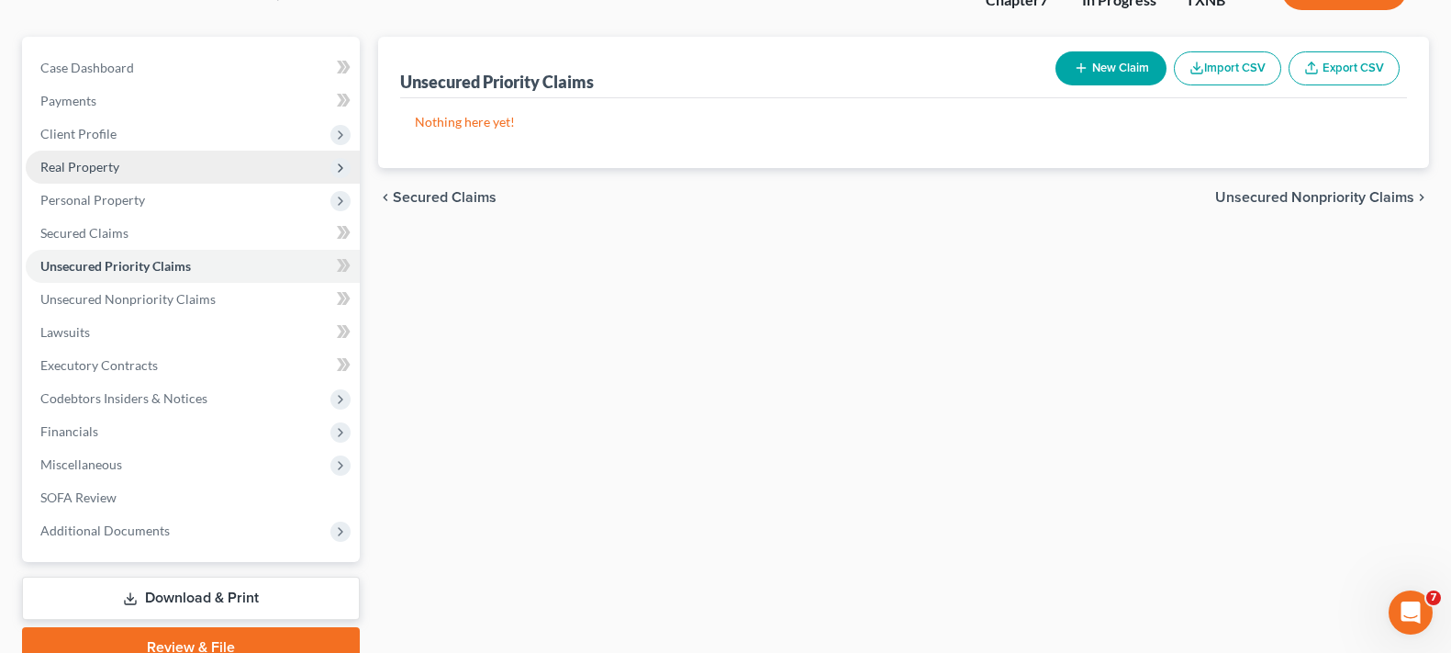
scroll to position [184, 0]
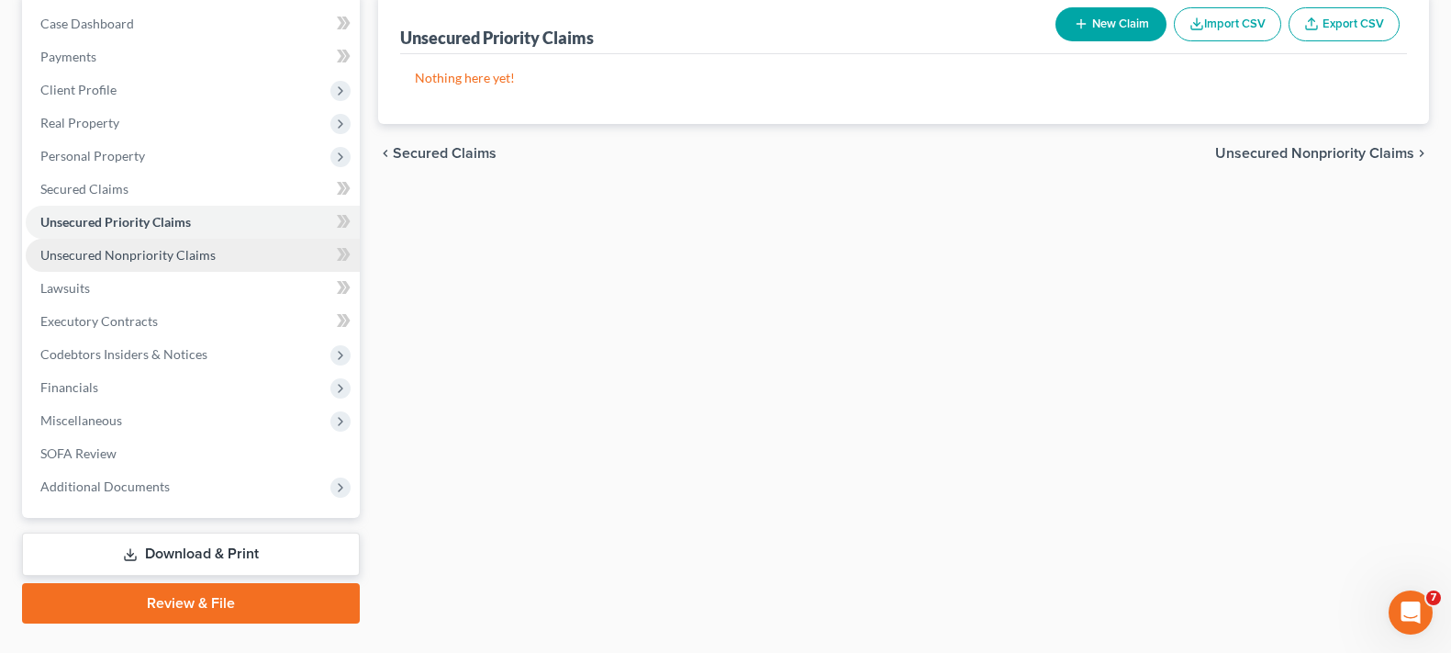
click at [157, 257] on span "Unsecured Nonpriority Claims" at bounding box center [127, 255] width 175 height 16
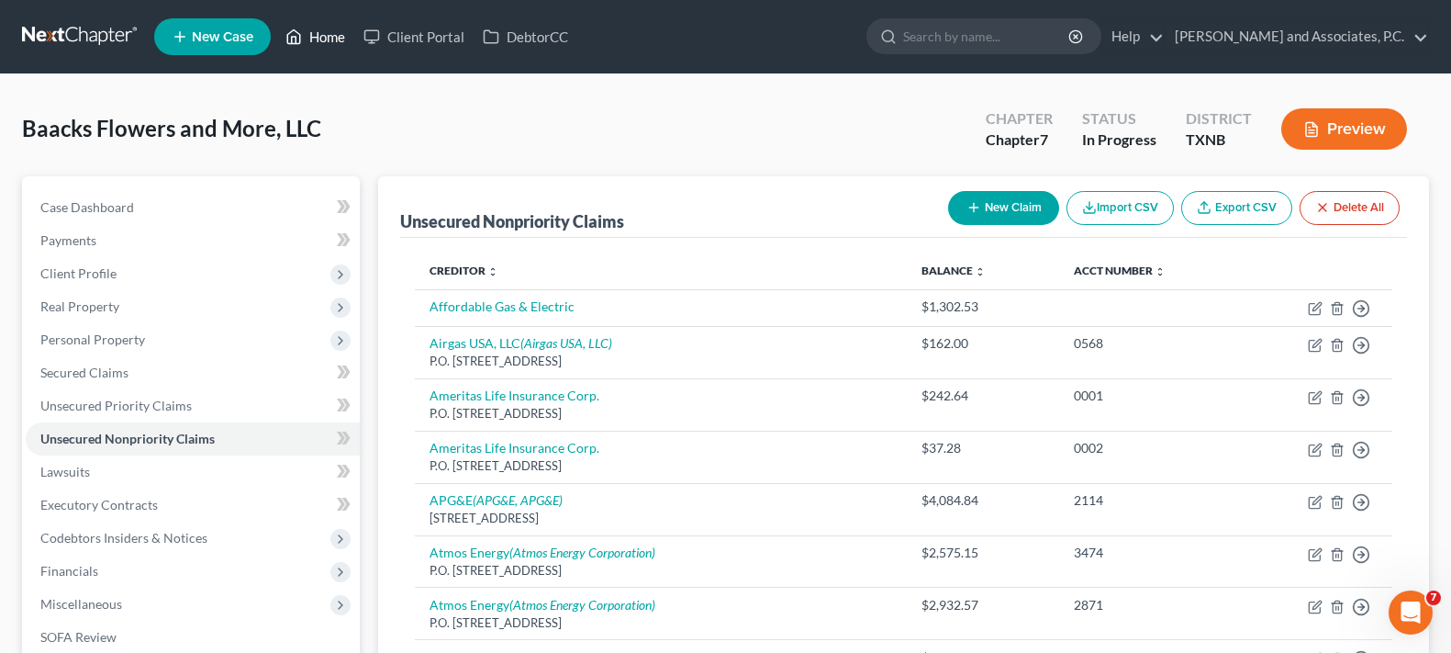
click at [308, 36] on link "Home" at bounding box center [315, 36] width 78 height 33
